Goal: Information Seeking & Learning: Learn about a topic

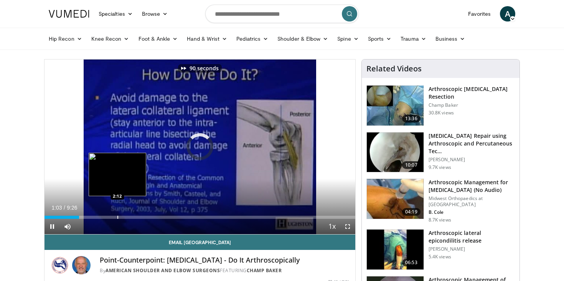
click at [118, 213] on div "Loaded : 0.00% 1:33 2:12" at bounding box center [200, 214] width 311 height 7
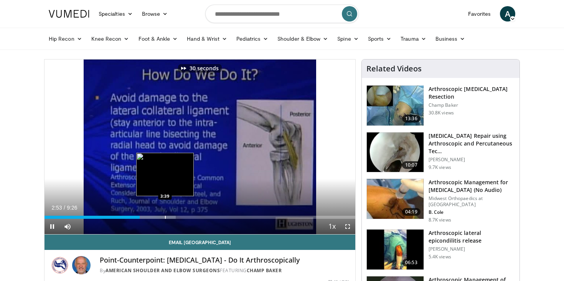
click at [164, 213] on div "Loaded : 42.29% 2:53 3:39" at bounding box center [200, 214] width 311 height 7
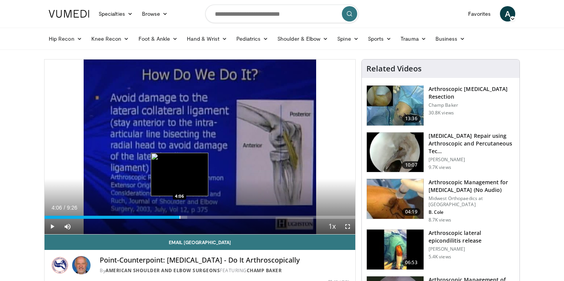
click at [180, 216] on div "Loaded : 45.94% 4:06 4:06" at bounding box center [200, 217] width 311 height 3
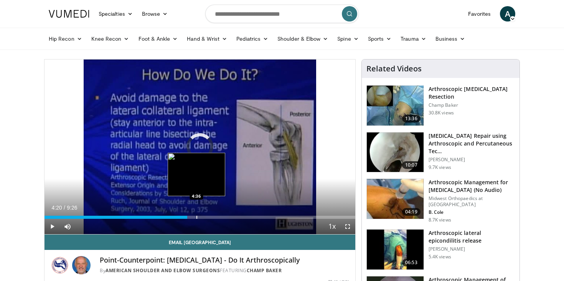
drag, startPoint x: 187, startPoint y: 216, endPoint x: 208, endPoint y: 216, distance: 20.7
click at [197, 216] on div "Progress Bar" at bounding box center [197, 217] width 1 height 3
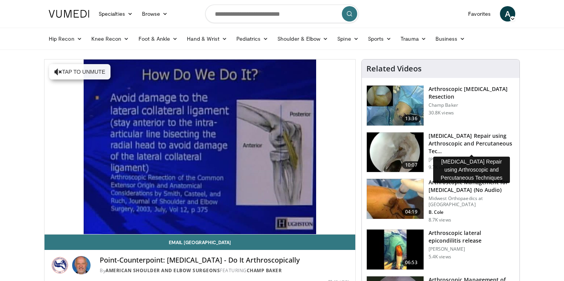
click at [453, 140] on h3 "[MEDICAL_DATA] Repair using Arthroscopic and Percutaneous Tec…" at bounding box center [472, 143] width 86 height 23
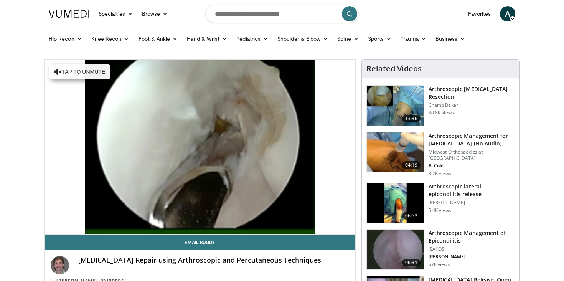
click at [449, 93] on h3 "Arthroscopic [MEDICAL_DATA] Resection" at bounding box center [472, 92] width 86 height 15
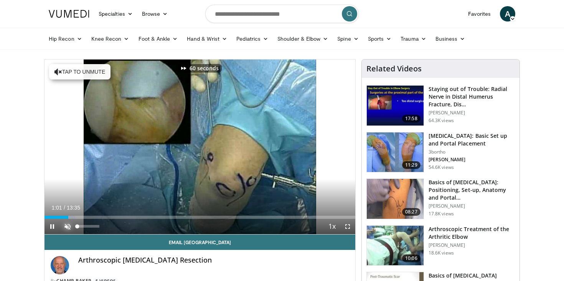
click at [71, 229] on span "Video Player" at bounding box center [67, 226] width 15 height 15
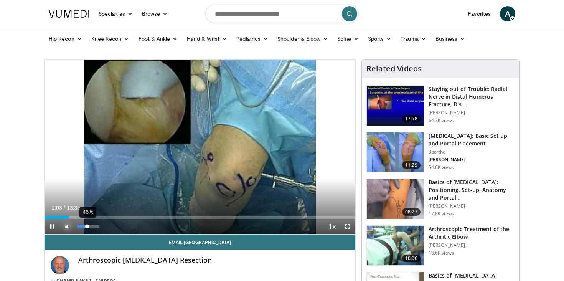
click at [87, 226] on div "46%" at bounding box center [88, 226] width 22 height 3
click at [84, 226] on div "Volume Level" at bounding box center [80, 226] width 7 height 3
click at [112, 211] on div "Current Time 1:05 / Duration 13:35" at bounding box center [200, 207] width 311 height 7
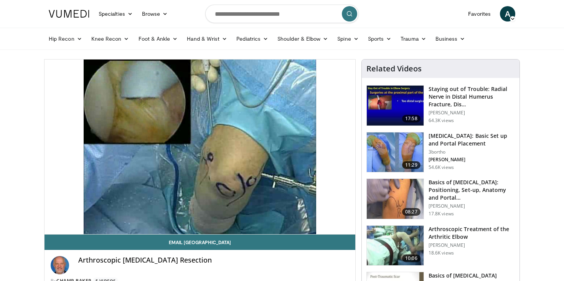
click at [117, 231] on div "Loaded : 15.92% 01:05 02:05" at bounding box center [200, 232] width 311 height 3
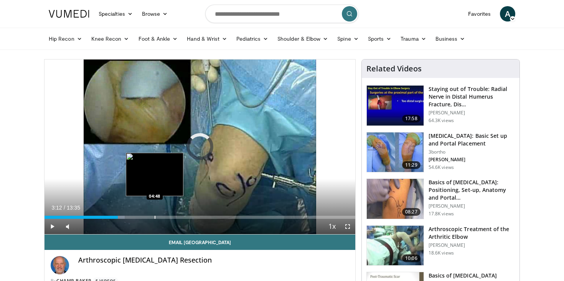
drag, startPoint x: 154, startPoint y: 217, endPoint x: 187, endPoint y: 217, distance: 32.2
click at [155, 217] on div "Progress Bar" at bounding box center [155, 217] width 1 height 3
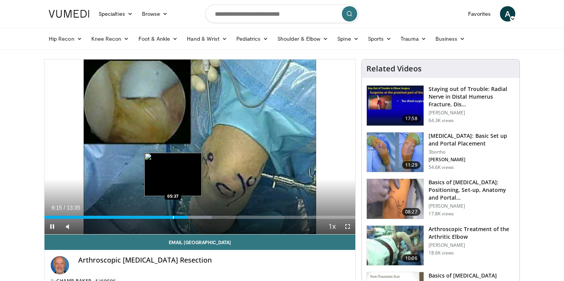
click at [172, 215] on div "Loaded : 53.90% 06:15 05:37" at bounding box center [200, 214] width 311 height 7
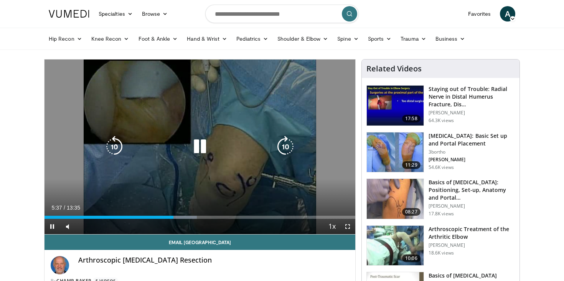
click at [188, 150] on div "Video Player" at bounding box center [200, 146] width 187 height 15
click at [198, 142] on icon "Video Player" at bounding box center [199, 146] width 21 height 21
click at [198, 145] on icon "Video Player" at bounding box center [199, 146] width 21 height 21
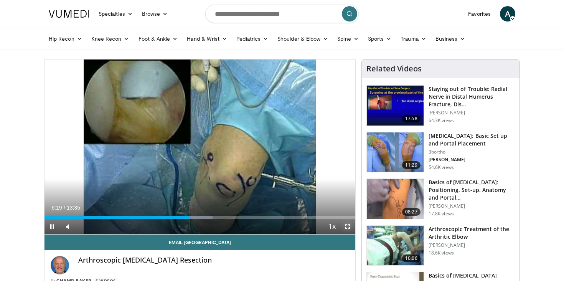
click at [347, 224] on span "Video Player" at bounding box center [347, 226] width 15 height 15
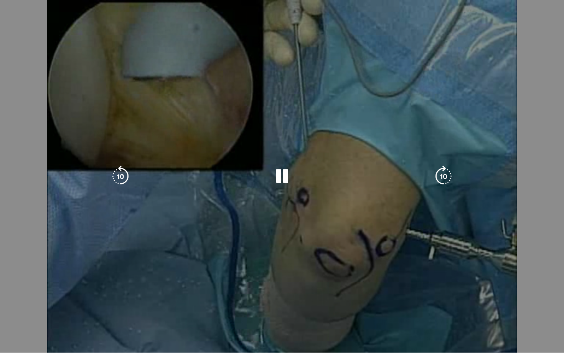
click at [315, 201] on div "10 seconds Tap to unmute" at bounding box center [282, 176] width 564 height 352
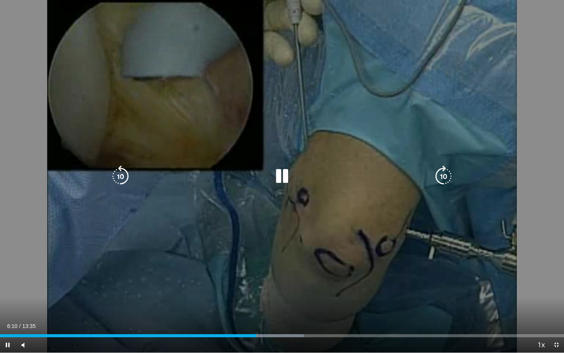
click at [329, 105] on div "10 seconds Tap to unmute" at bounding box center [282, 176] width 564 height 352
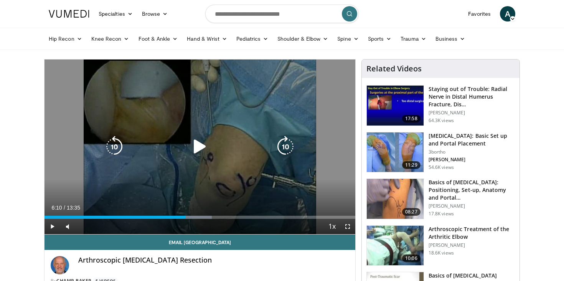
click at [200, 139] on icon "Video Player" at bounding box center [199, 146] width 21 height 21
click at [209, 136] on icon "Video Player" at bounding box center [199, 146] width 21 height 21
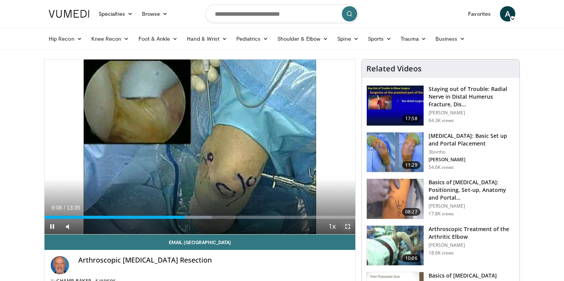
click at [345, 227] on span "Video Player" at bounding box center [347, 226] width 15 height 15
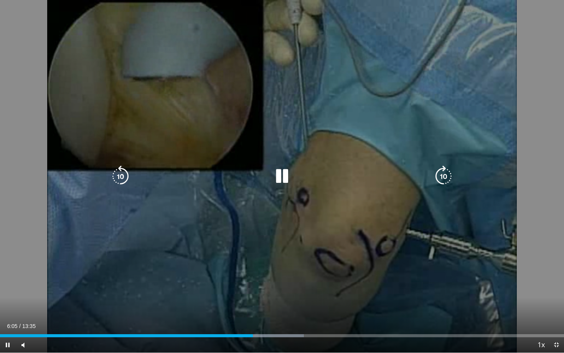
click at [296, 241] on div "10 seconds Tap to unmute" at bounding box center [282, 176] width 564 height 352
click at [285, 220] on div "10 seconds Tap to unmute" at bounding box center [282, 176] width 564 height 352
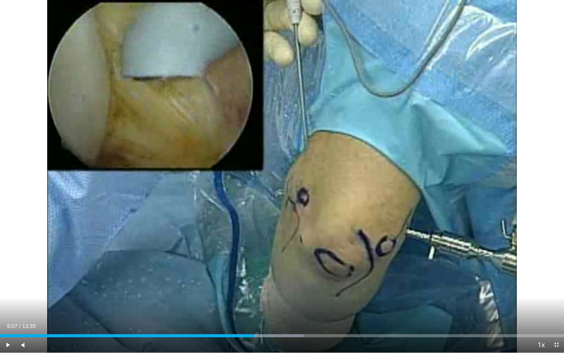
click at [285, 220] on div "10 seconds Tap to unmute" at bounding box center [282, 176] width 564 height 352
